Goal: Subscribe to service/newsletter

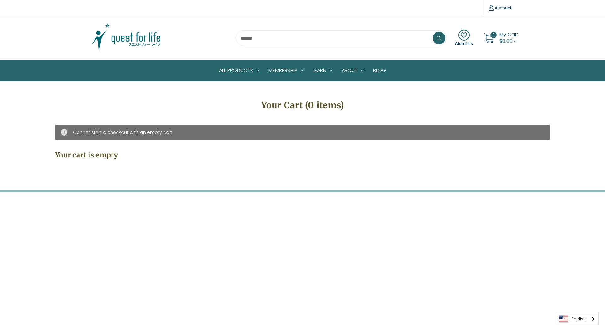
click at [350, 203] on input "Email Address" at bounding box center [353, 211] width 251 height 17
type input "**********"
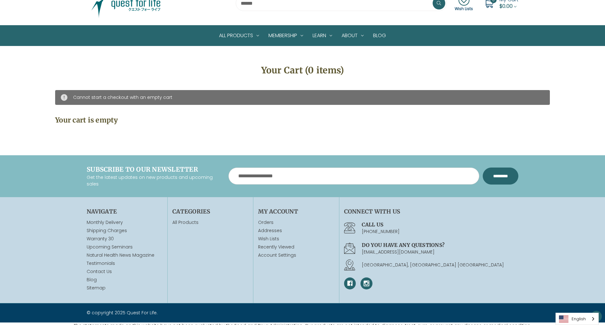
scroll to position [39, 0]
